Goal: Task Accomplishment & Management: Use online tool/utility

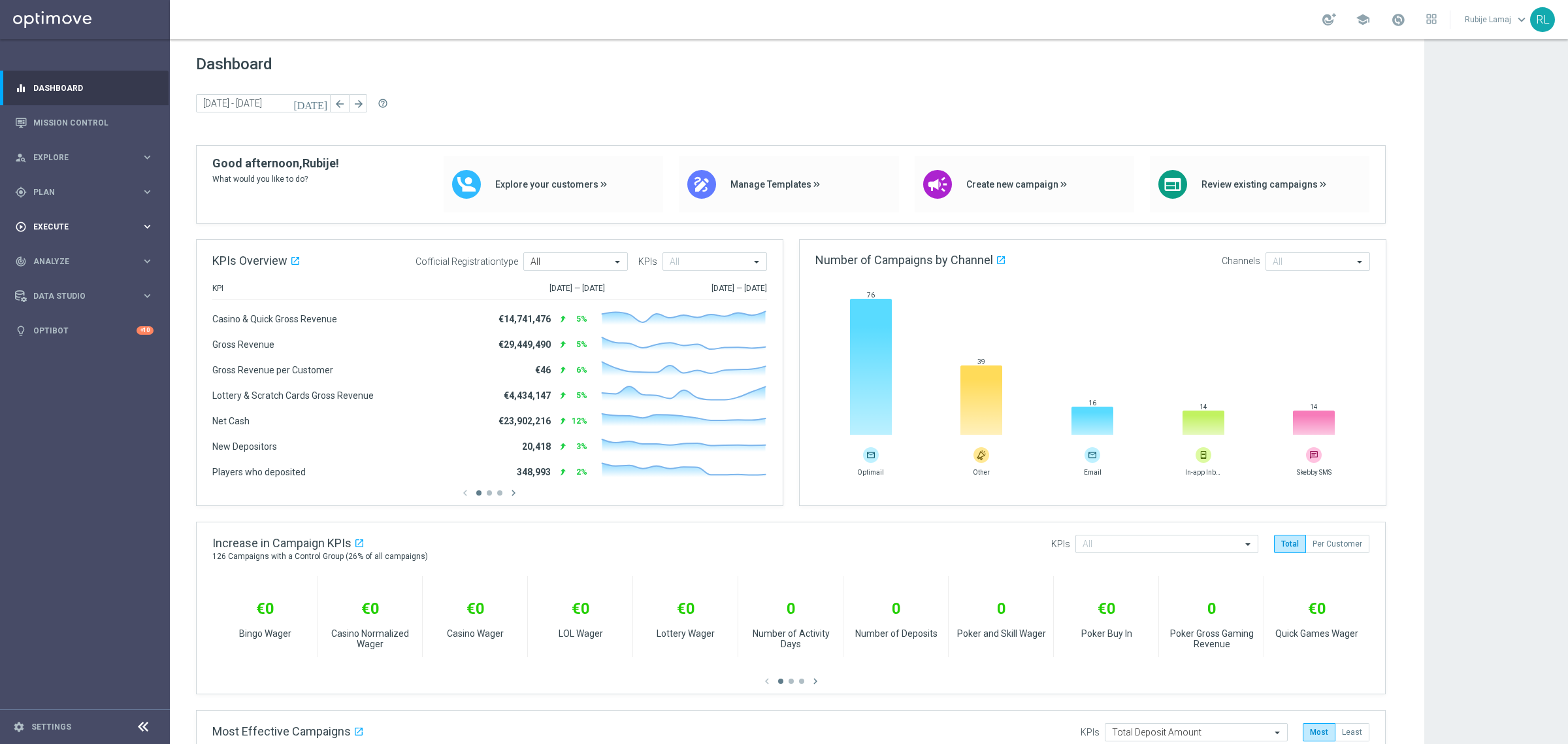
click at [69, 237] on div "play_circle_outline Execute keyboard_arrow_right" at bounding box center [84, 227] width 169 height 35
click at [70, 305] on div "track_changes Analyze" at bounding box center [78, 300] width 126 height 12
click at [69, 285] on link "Customer 360" at bounding box center [85, 288] width 102 height 10
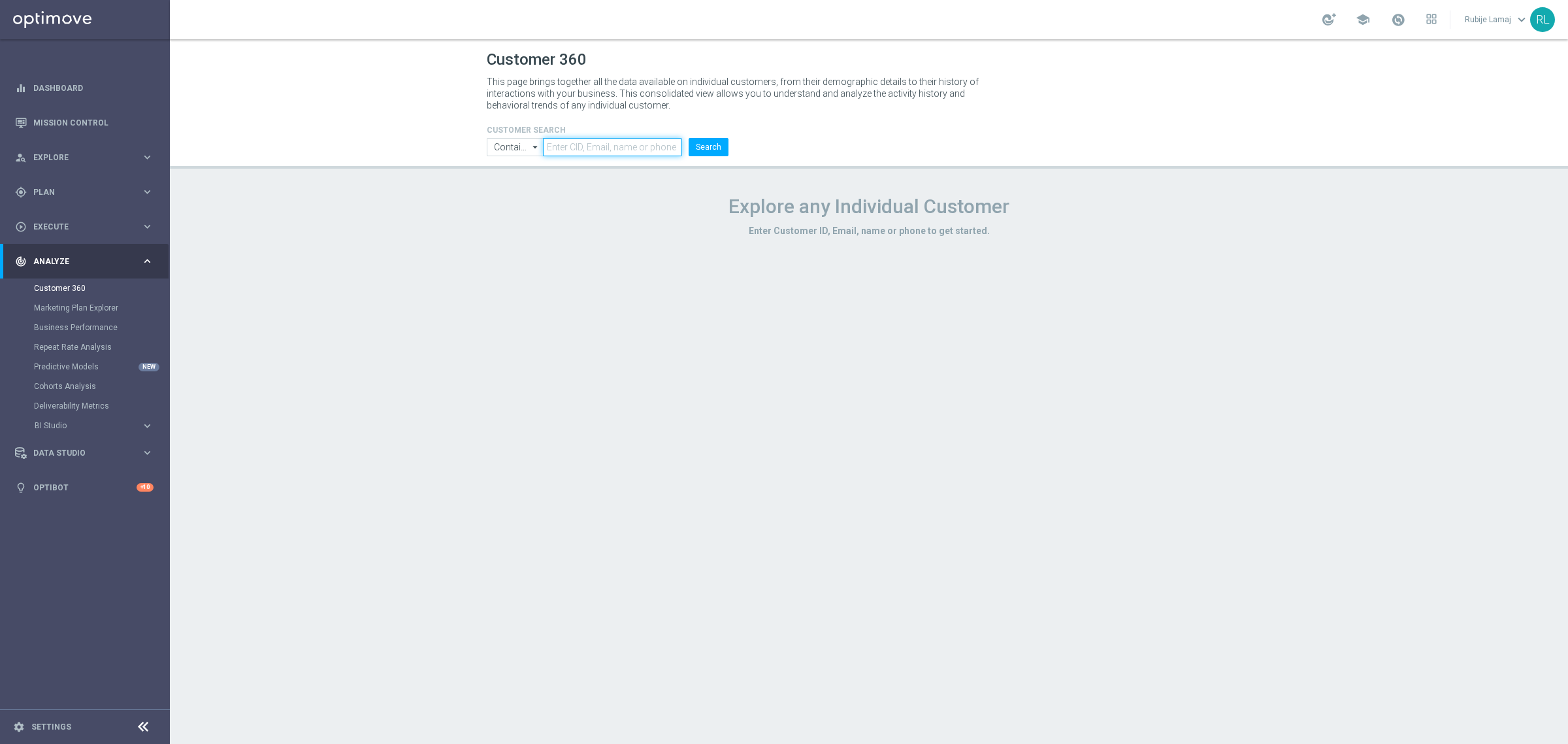
click at [662, 145] on input "text" at bounding box center [612, 147] width 139 height 18
paste input "3954513"
type input "3954513"
click at [703, 146] on button "Search" at bounding box center [708, 147] width 40 height 18
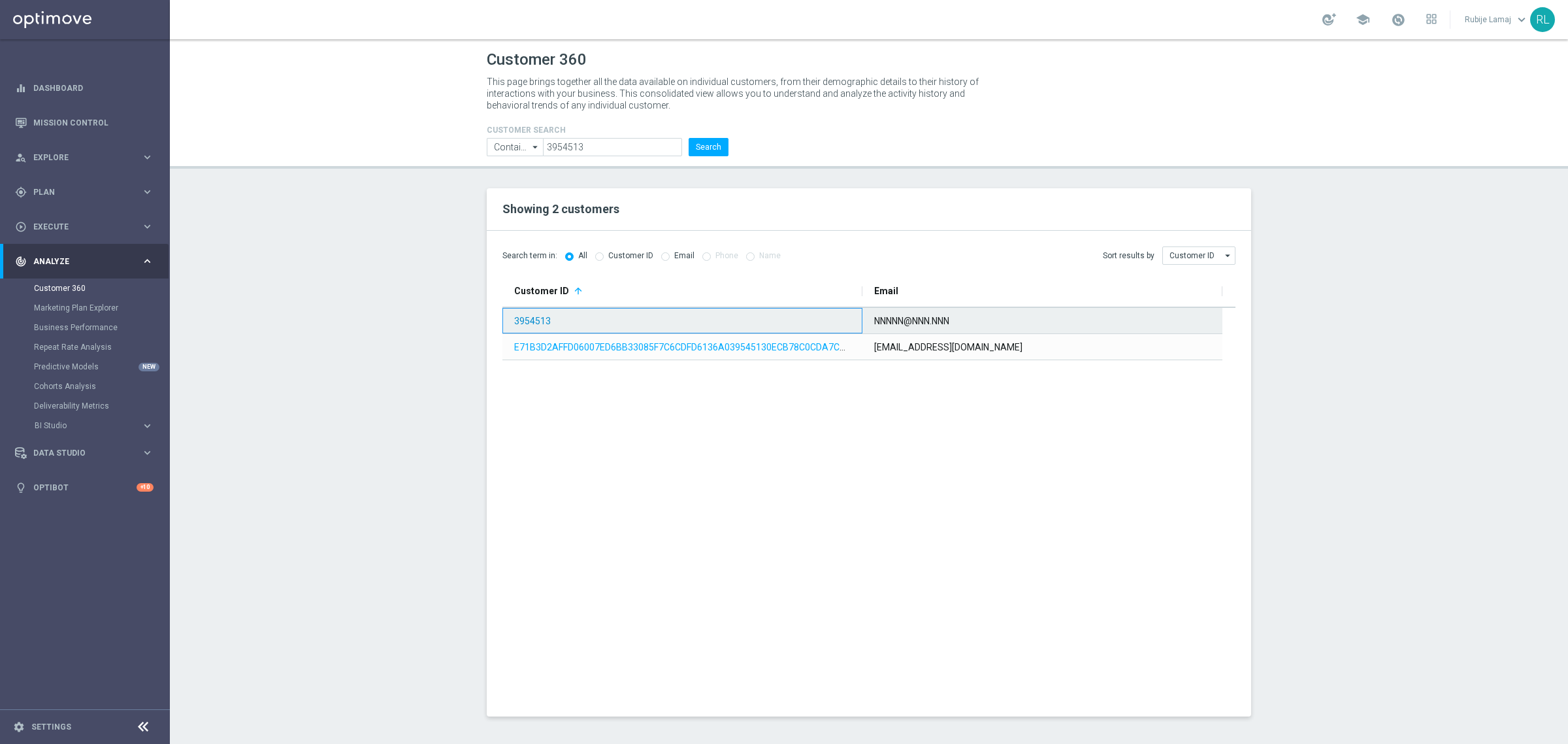
click at [514, 322] on link "3954513" at bounding box center [532, 320] width 36 height 10
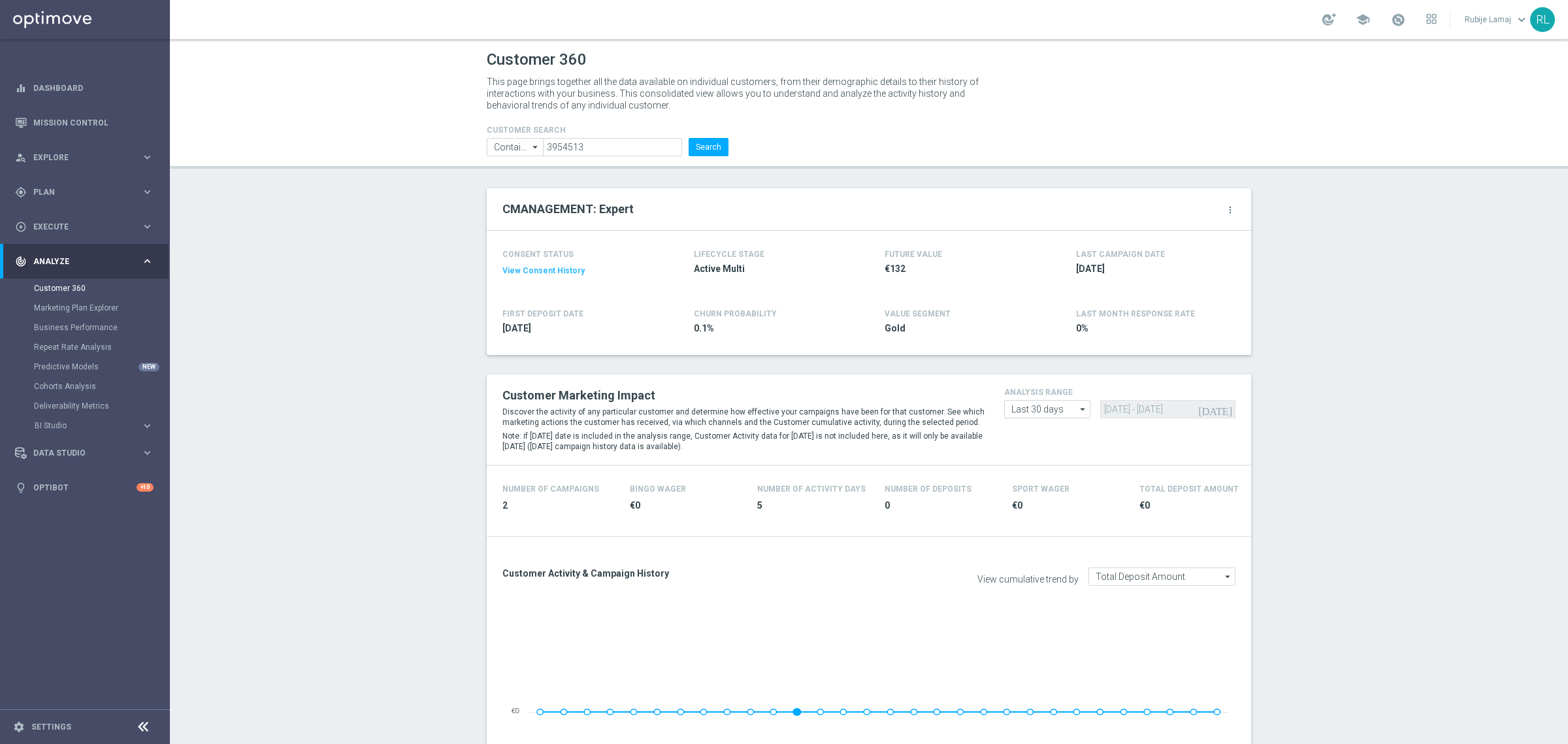
scroll to position [1524, 0]
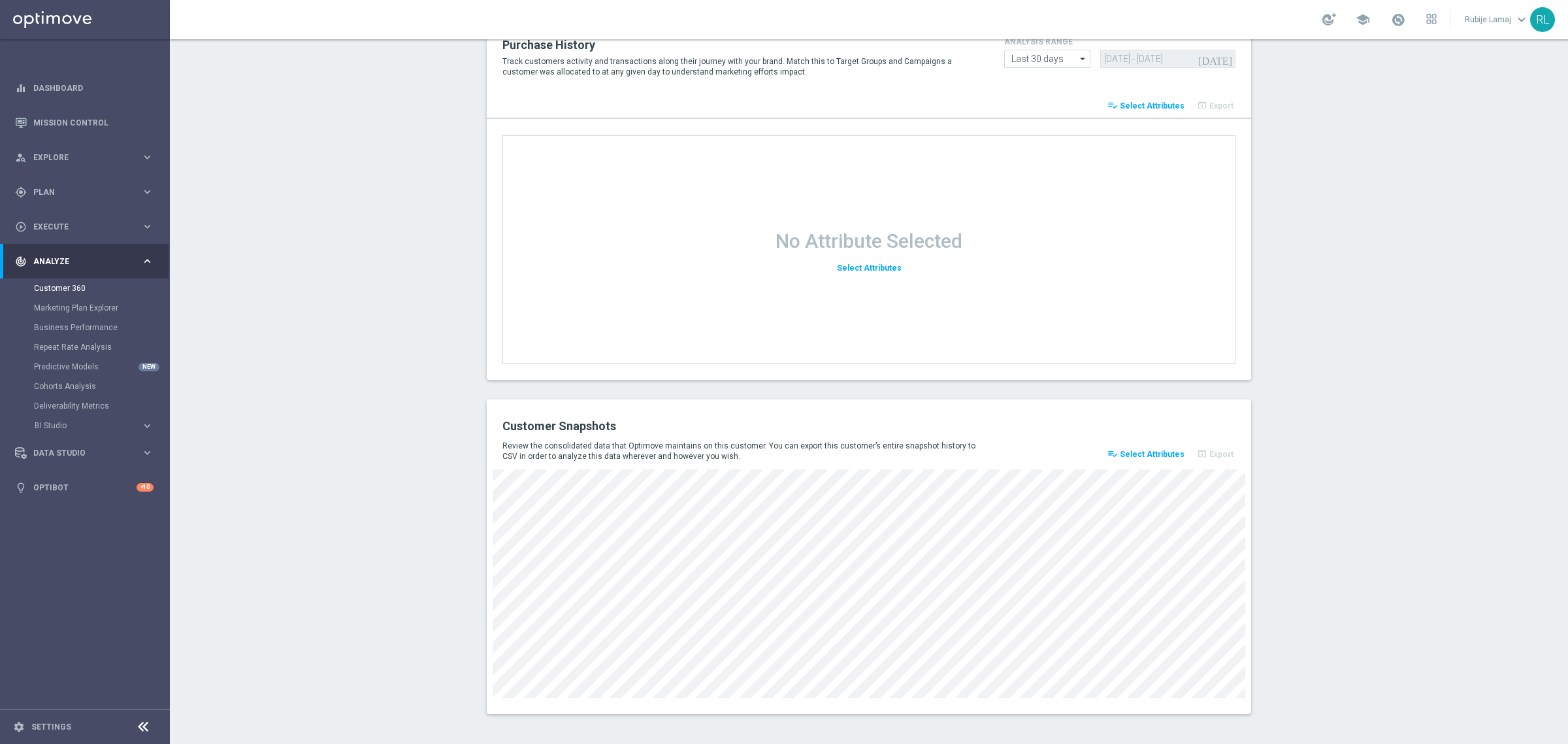
click at [1129, 447] on button "playlist_add_check Select Attributes" at bounding box center [1146, 454] width 81 height 18
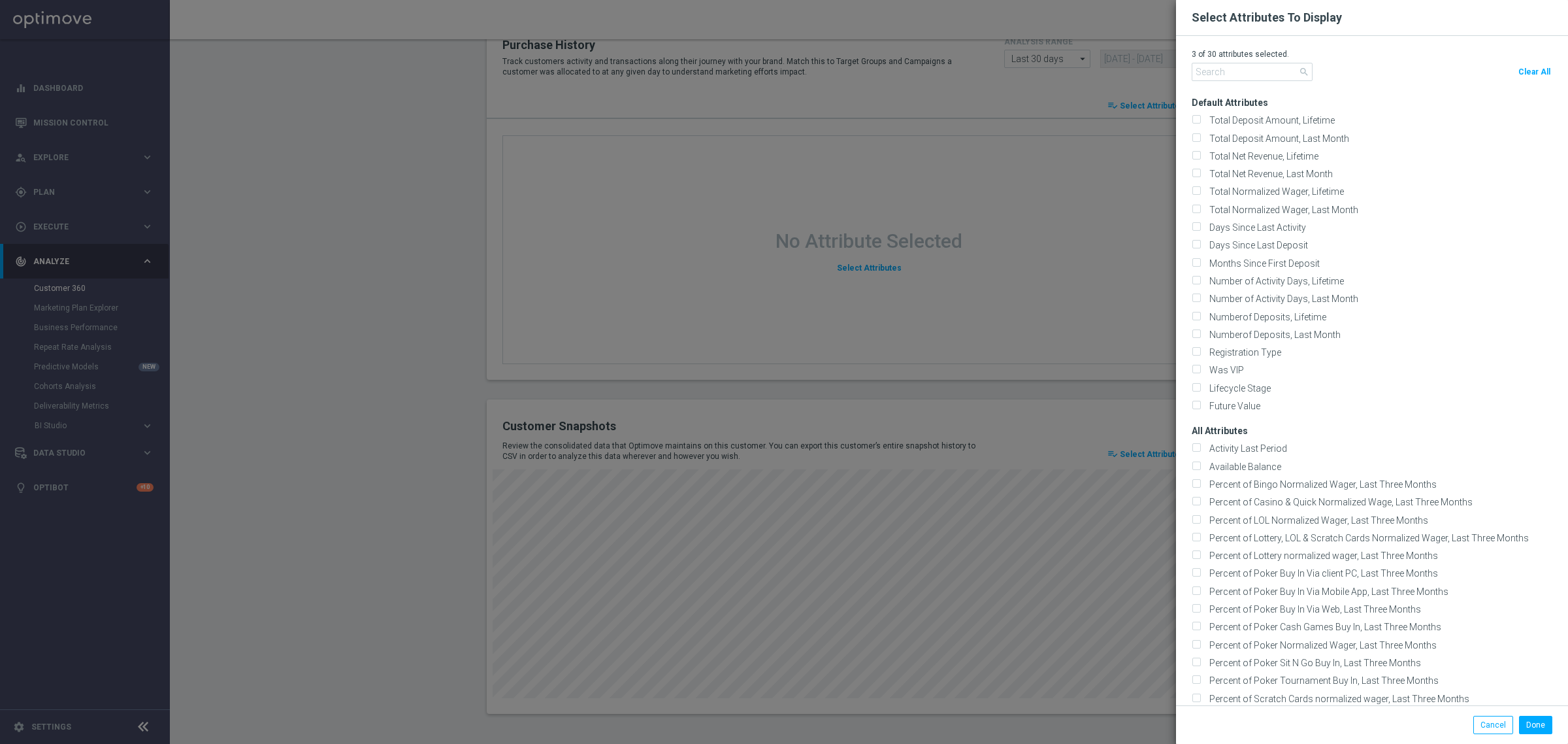
click at [306, 364] on modal-container "Select Attributes To Display 3 of 30 attributes selected. search Clear All Defa…" at bounding box center [784, 372] width 1568 height 744
